Goal: Find specific page/section: Find specific page/section

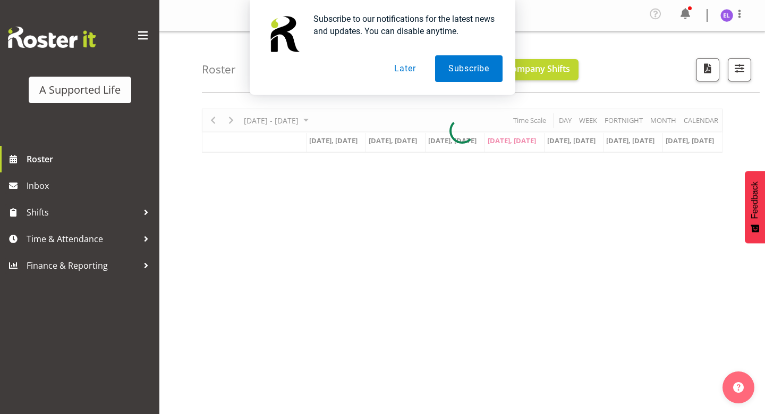
click at [409, 72] on button "Later" at bounding box center [405, 68] width 48 height 27
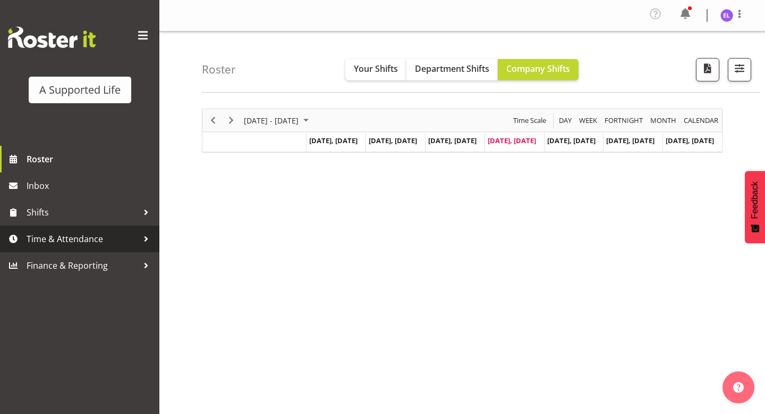
click at [83, 240] on span "Time & Attendance" at bounding box center [83, 239] width 112 height 16
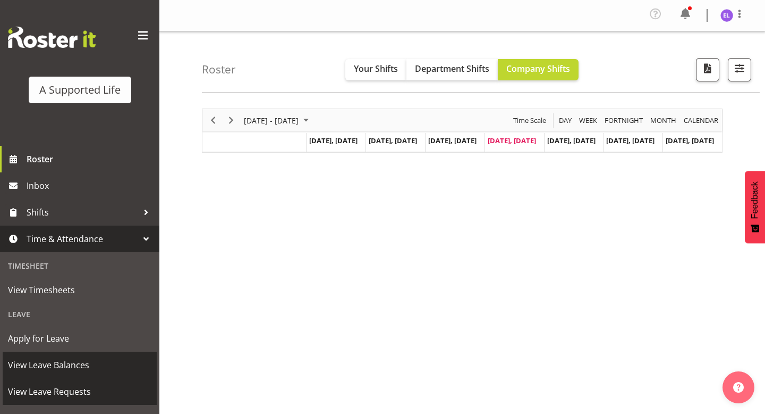
click at [69, 382] on link "View Leave Requests" at bounding box center [80, 391] width 154 height 27
click at [69, 383] on span "View Leave Requests" at bounding box center [80, 391] width 144 height 16
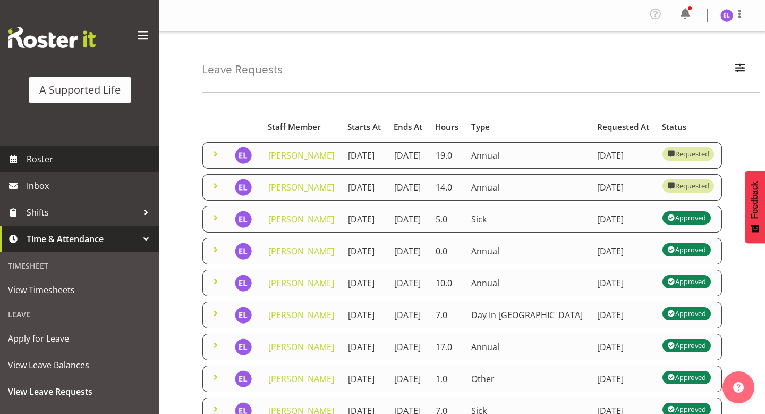
click at [41, 161] on span "Roster" at bounding box center [91, 159] width 128 height 16
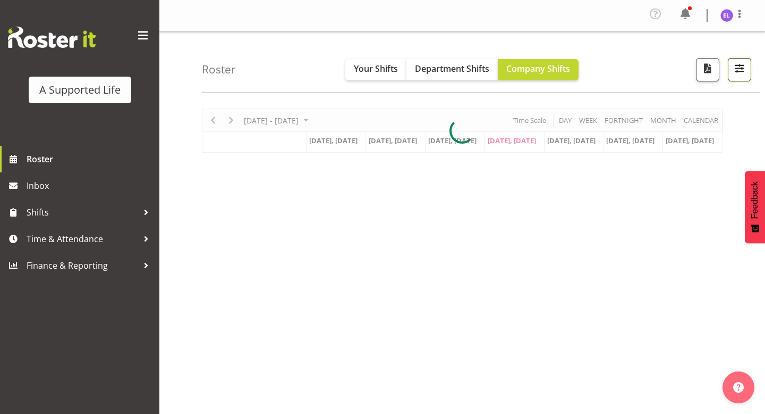
click at [739, 67] on span "button" at bounding box center [740, 68] width 14 height 14
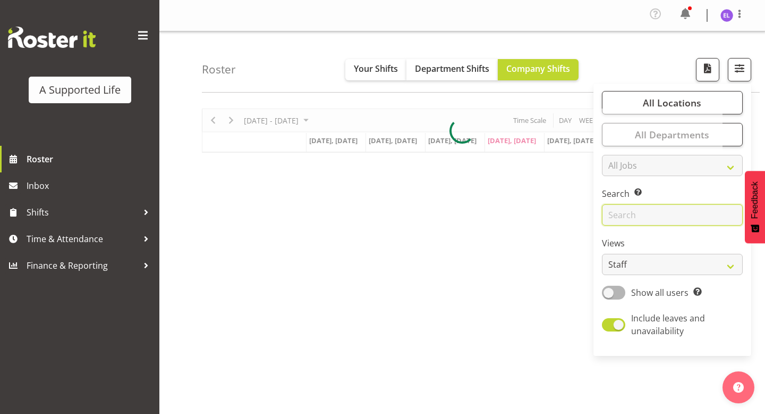
click at [639, 211] on input "text" at bounding box center [672, 214] width 141 height 21
drag, startPoint x: 670, startPoint y: 221, endPoint x: 564, endPoint y: 221, distance: 105.8
click at [564, 221] on div "Roster Your Shifts Department Shifts Company Shifts All Locations Clear 1.241 E…" at bounding box center [462, 278] width 606 height 494
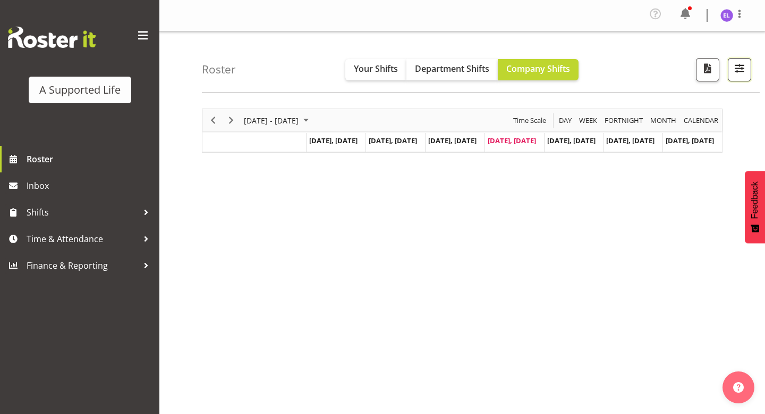
click at [737, 66] on span "button" at bounding box center [740, 68] width 14 height 14
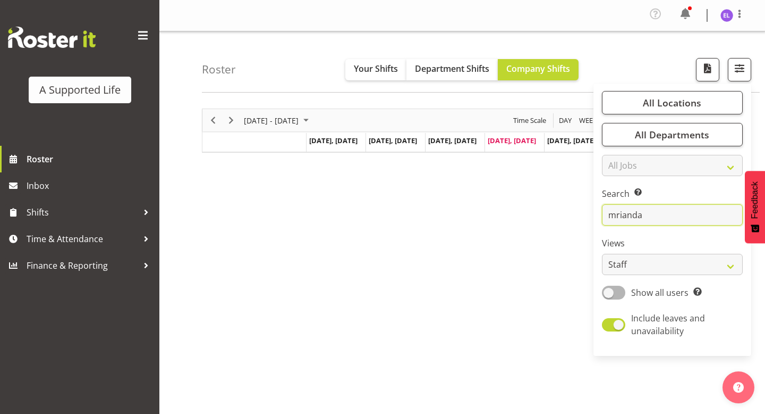
click at [649, 221] on input "mrianda" at bounding box center [672, 214] width 141 height 21
click at [623, 217] on input "mrianda" at bounding box center [672, 214] width 141 height 21
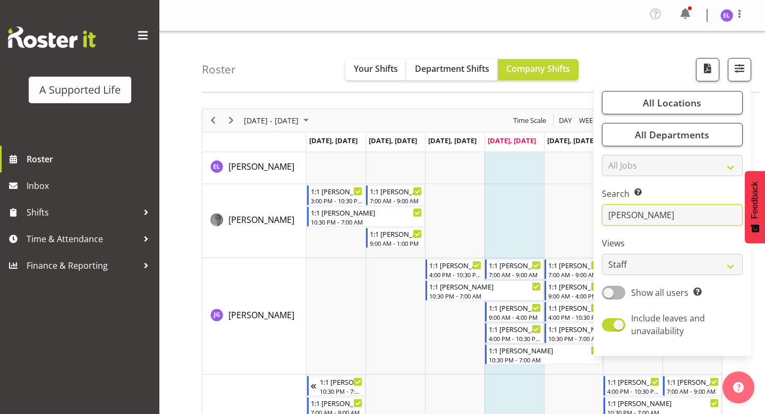
type input "miranda"
click at [663, 214] on input "miranda" at bounding box center [672, 214] width 141 height 21
click at [548, 94] on div "Roster Your Shifts Department Shifts Company Shifts All Locations Clear 1.241 E…" at bounding box center [462, 323] width 606 height 584
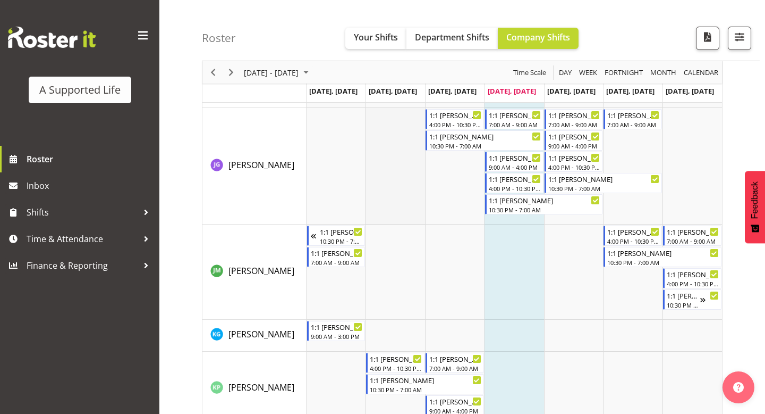
scroll to position [148, 0]
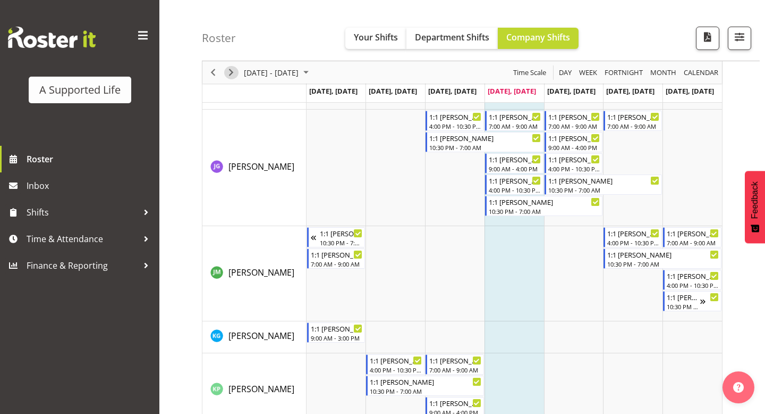
click at [235, 74] on span "Next" at bounding box center [231, 72] width 13 height 13
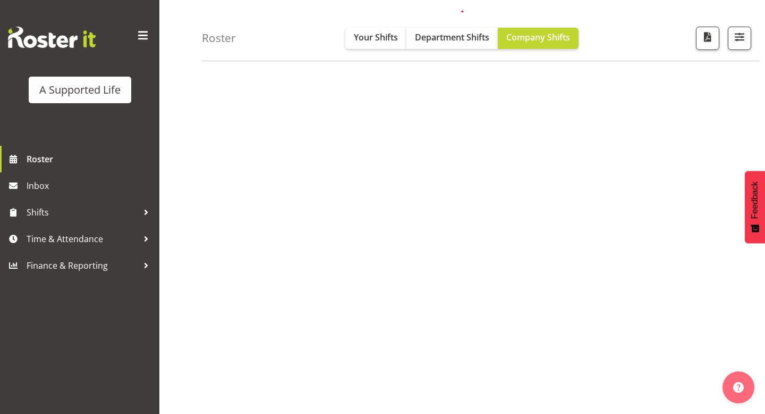
scroll to position [112, 0]
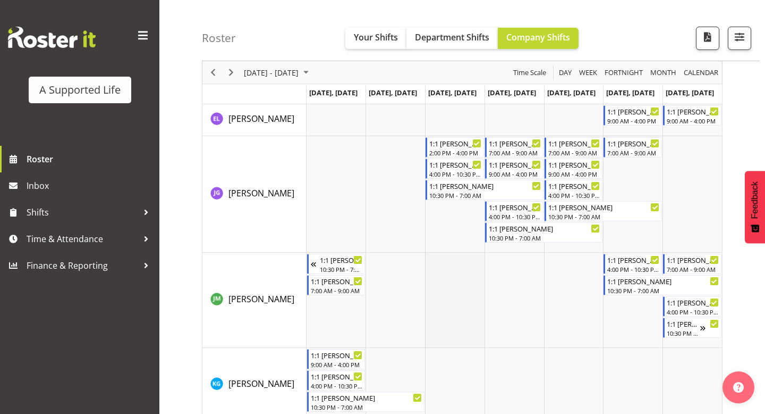
scroll to position [45, 0]
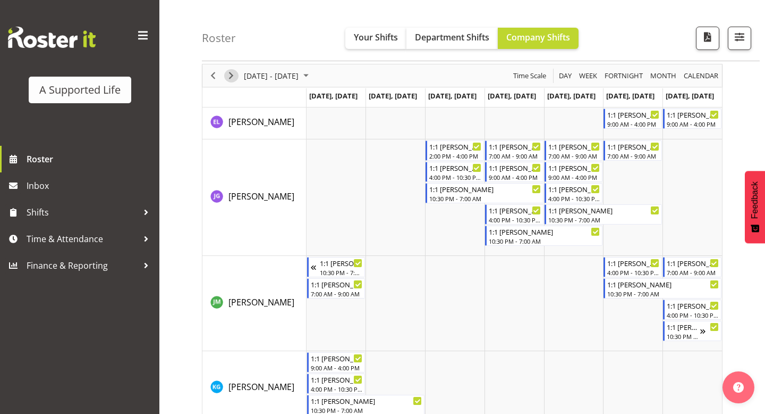
click at [236, 75] on span "Next" at bounding box center [231, 75] width 13 height 13
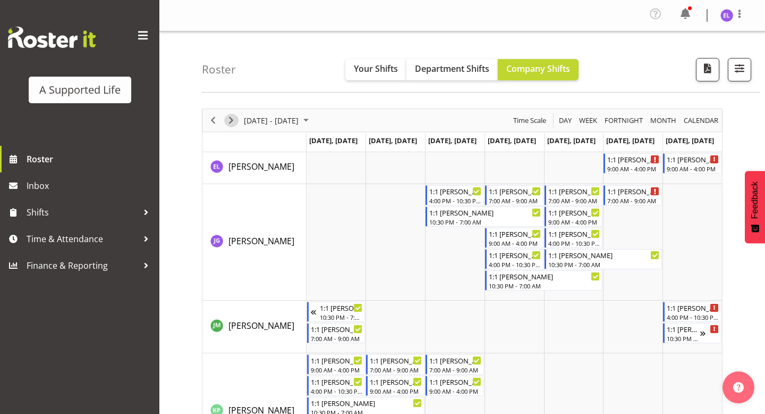
click at [229, 122] on span "Next" at bounding box center [231, 120] width 13 height 13
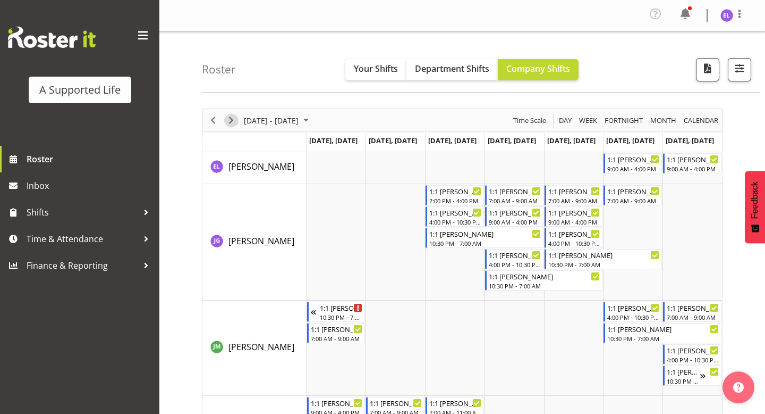
click at [231, 116] on span "Next" at bounding box center [231, 120] width 13 height 13
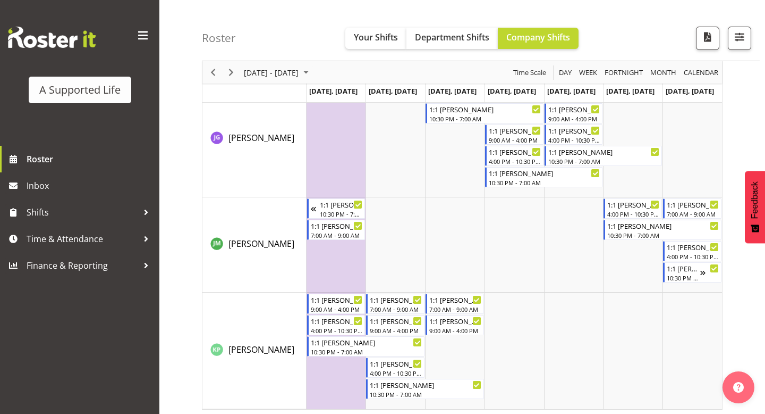
scroll to position [112, 0]
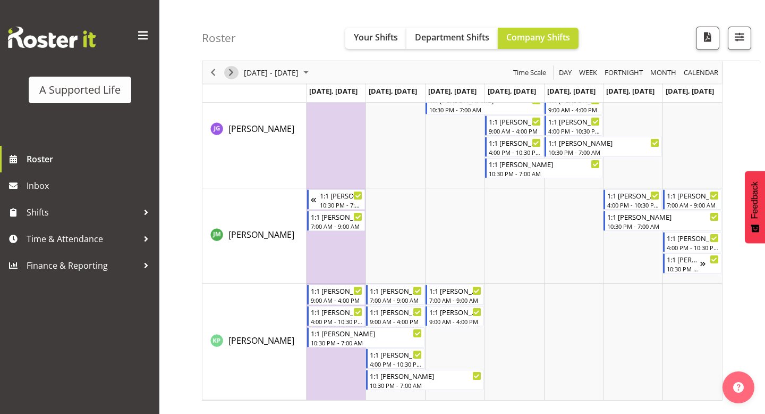
click at [238, 72] on button "Next" at bounding box center [231, 72] width 14 height 13
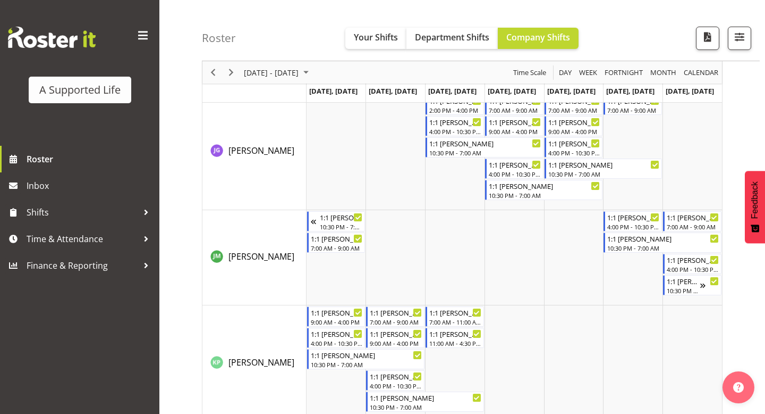
scroll to position [112, 0]
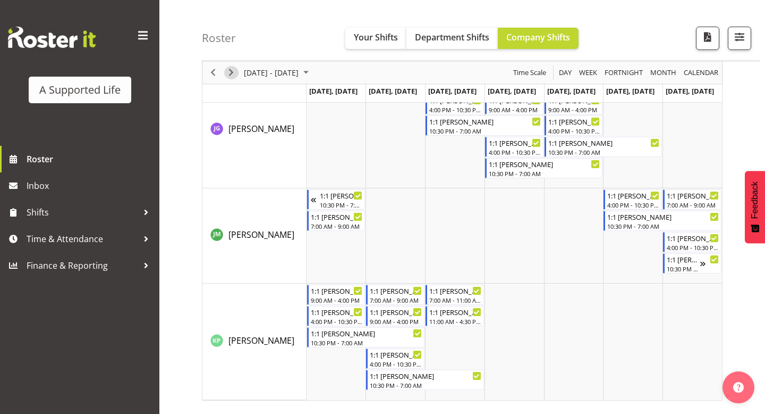
click at [232, 73] on span "Next" at bounding box center [231, 72] width 13 height 13
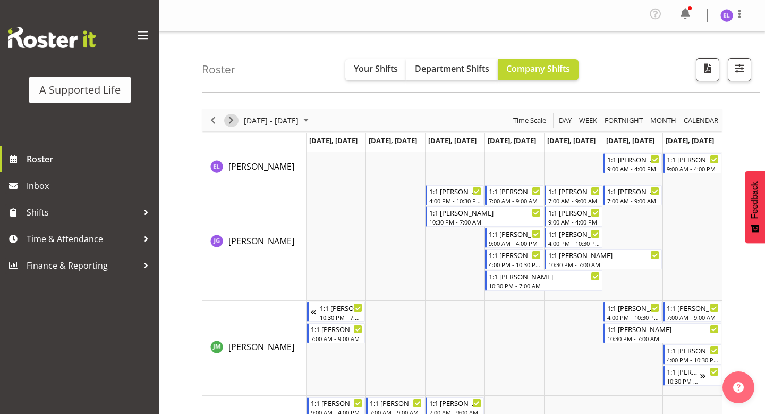
click at [234, 124] on span "Next" at bounding box center [231, 120] width 13 height 13
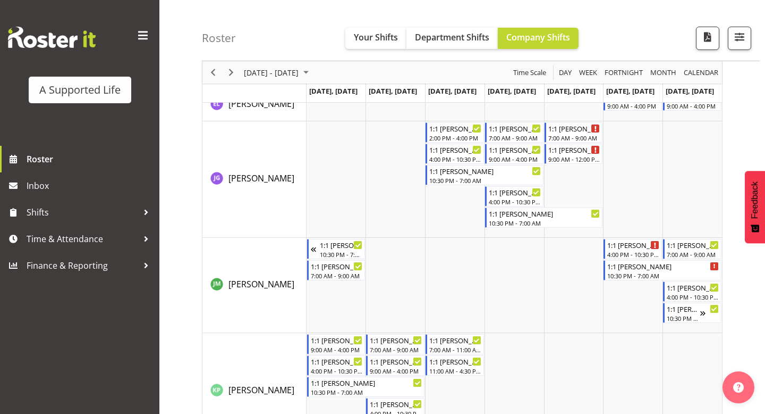
scroll to position [112, 0]
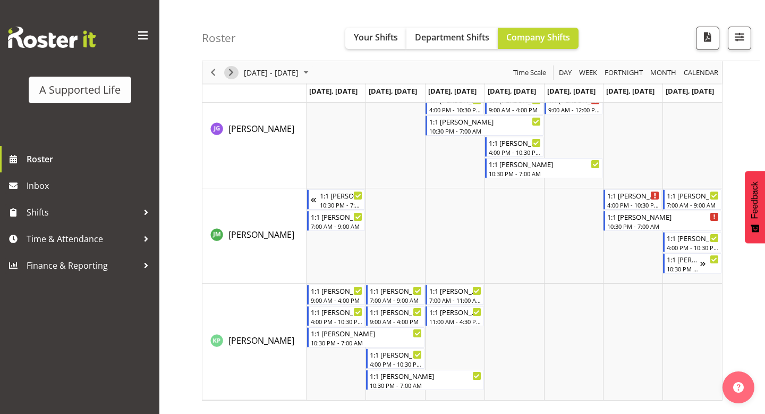
click at [231, 74] on span "Next" at bounding box center [231, 72] width 13 height 13
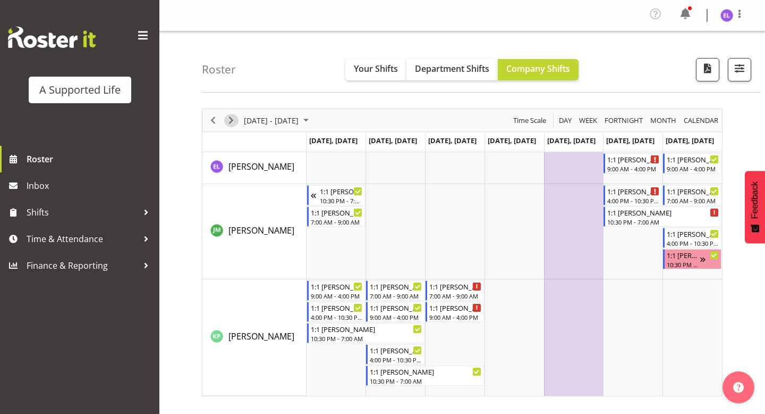
click at [229, 118] on span "Next" at bounding box center [231, 120] width 13 height 13
